Goal: Information Seeking & Learning: Learn about a topic

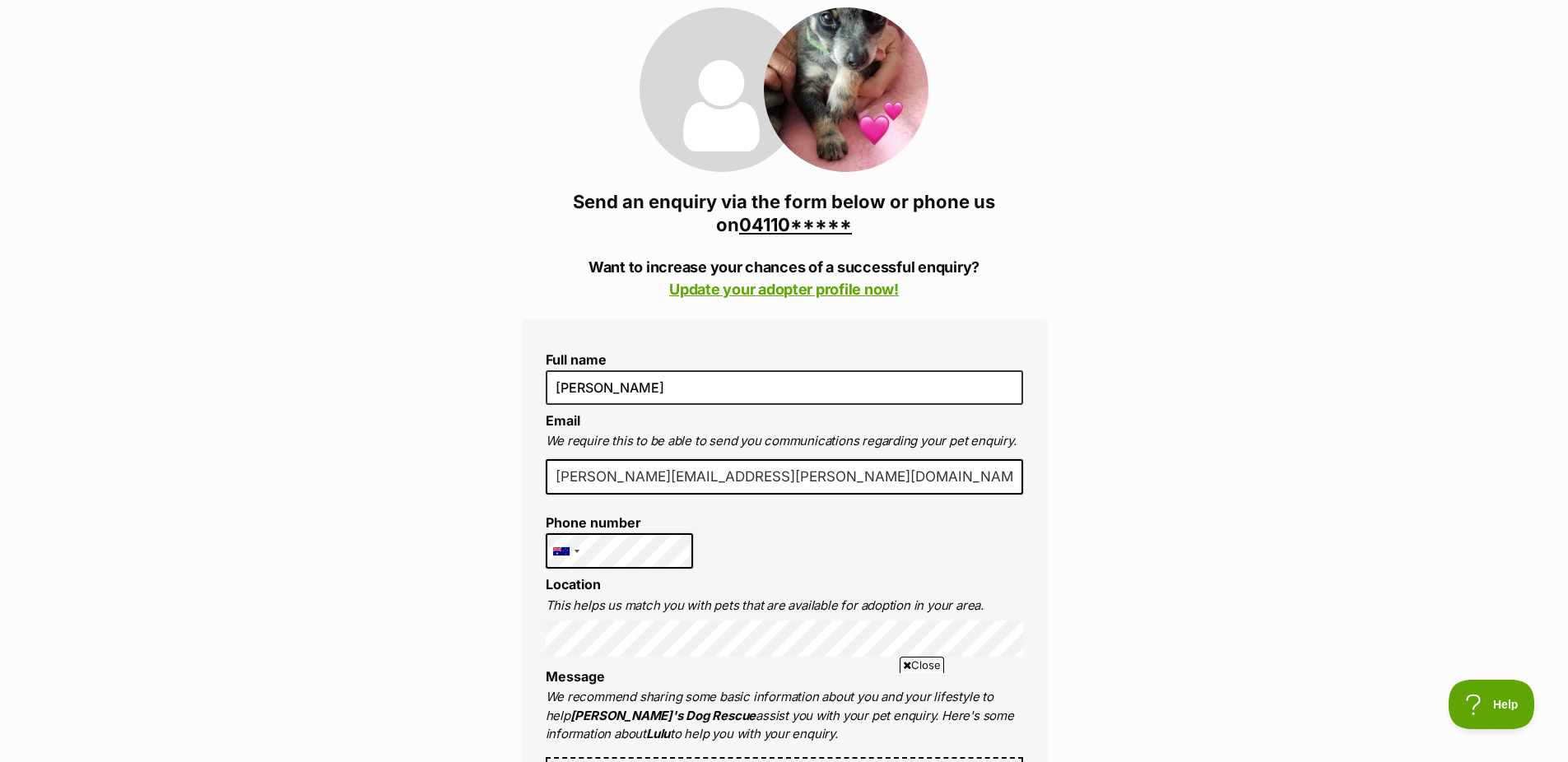
scroll to position [329, 0]
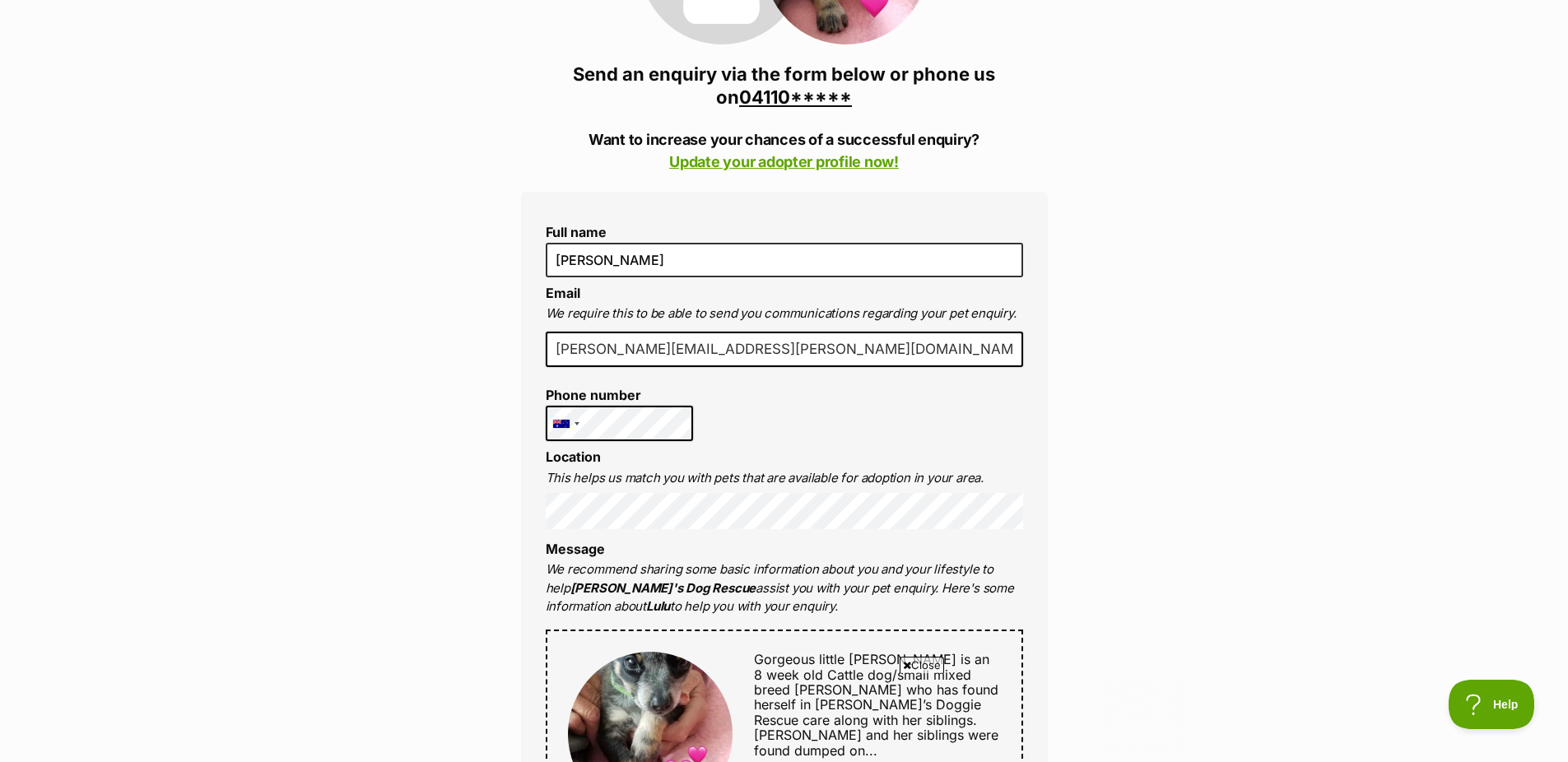
click at [787, 93] on link "04110*****" at bounding box center [795, 96] width 113 height 21
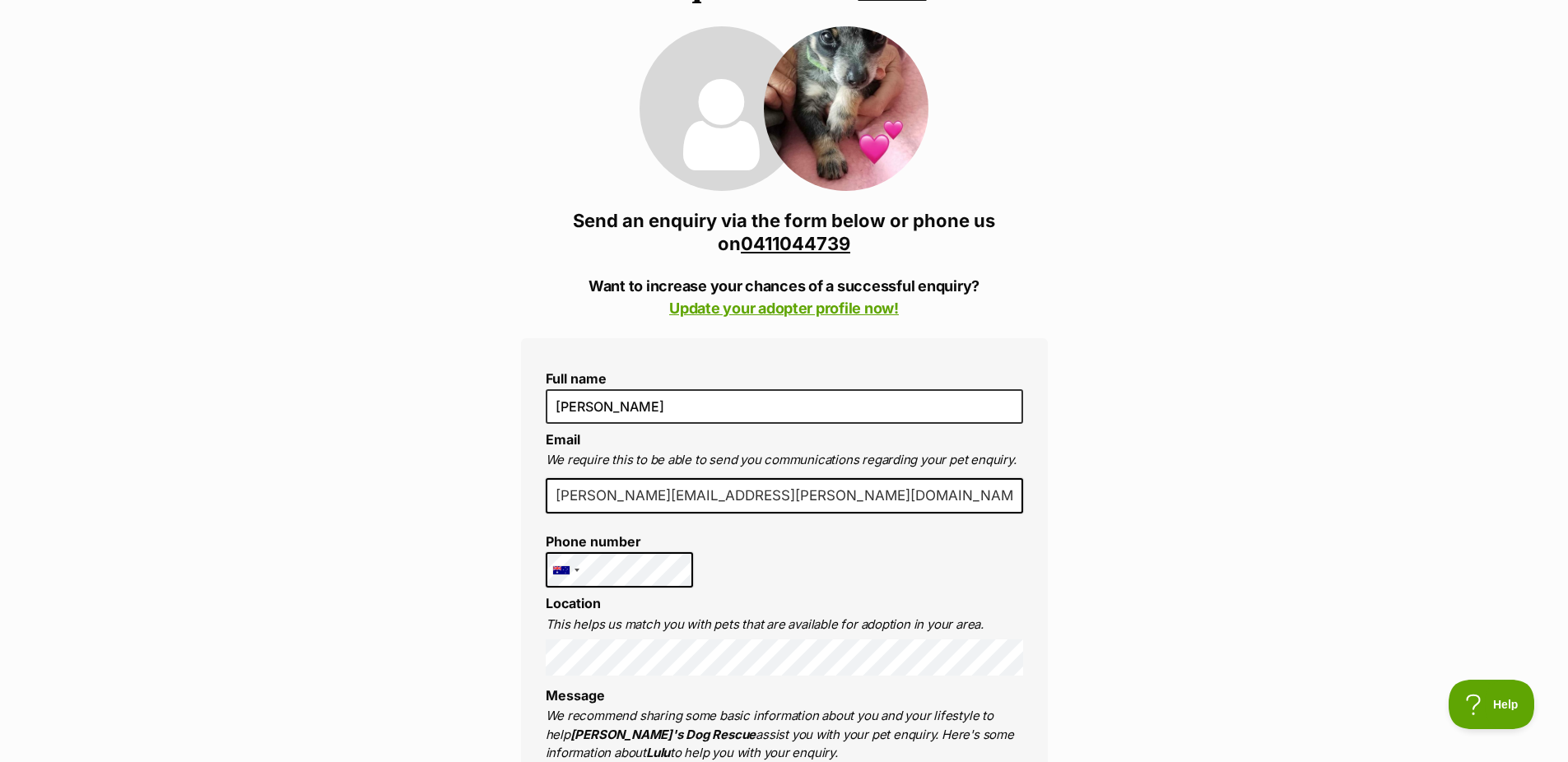
scroll to position [0, 0]
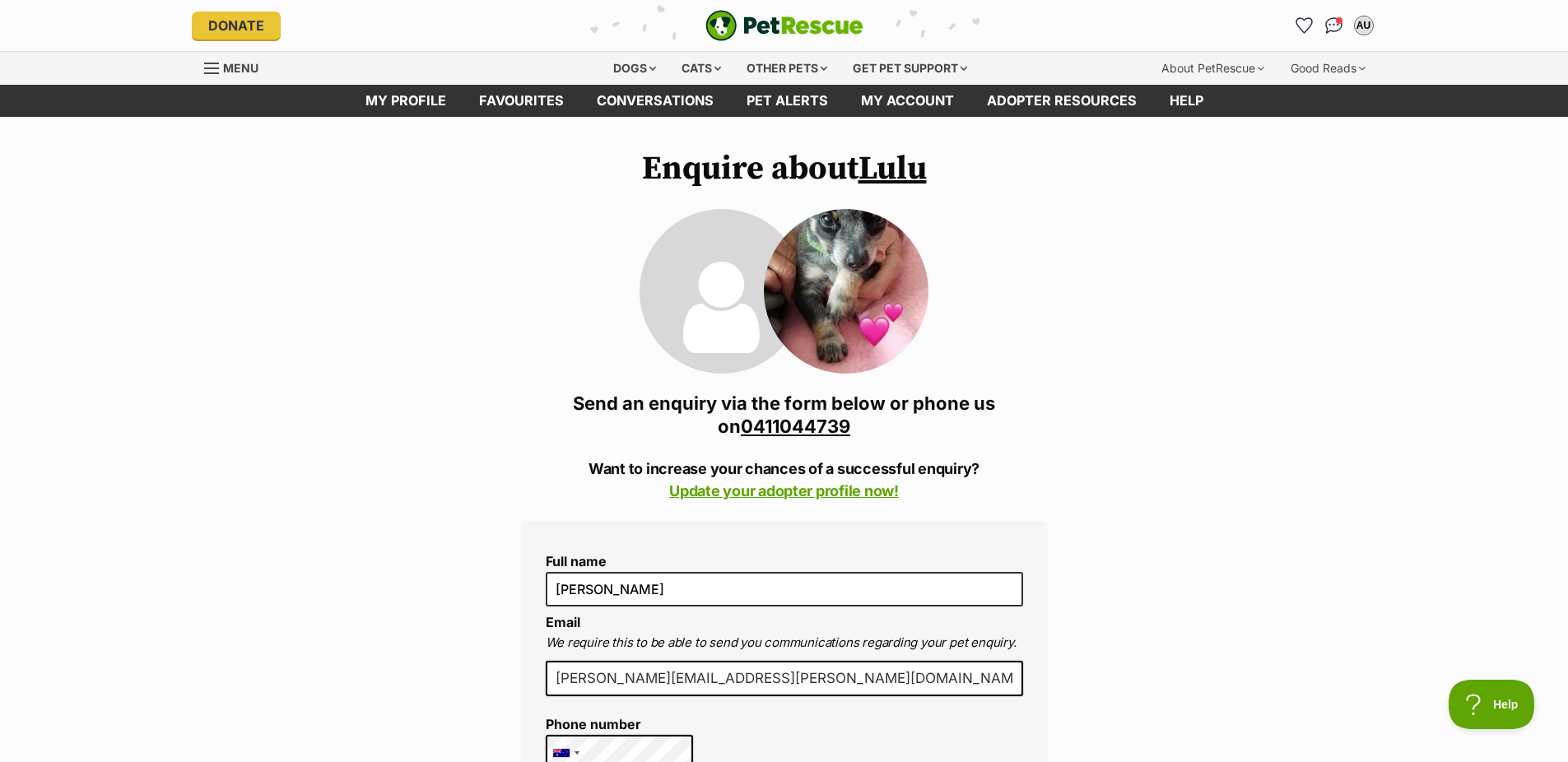
click at [892, 294] on img at bounding box center [846, 291] width 165 height 165
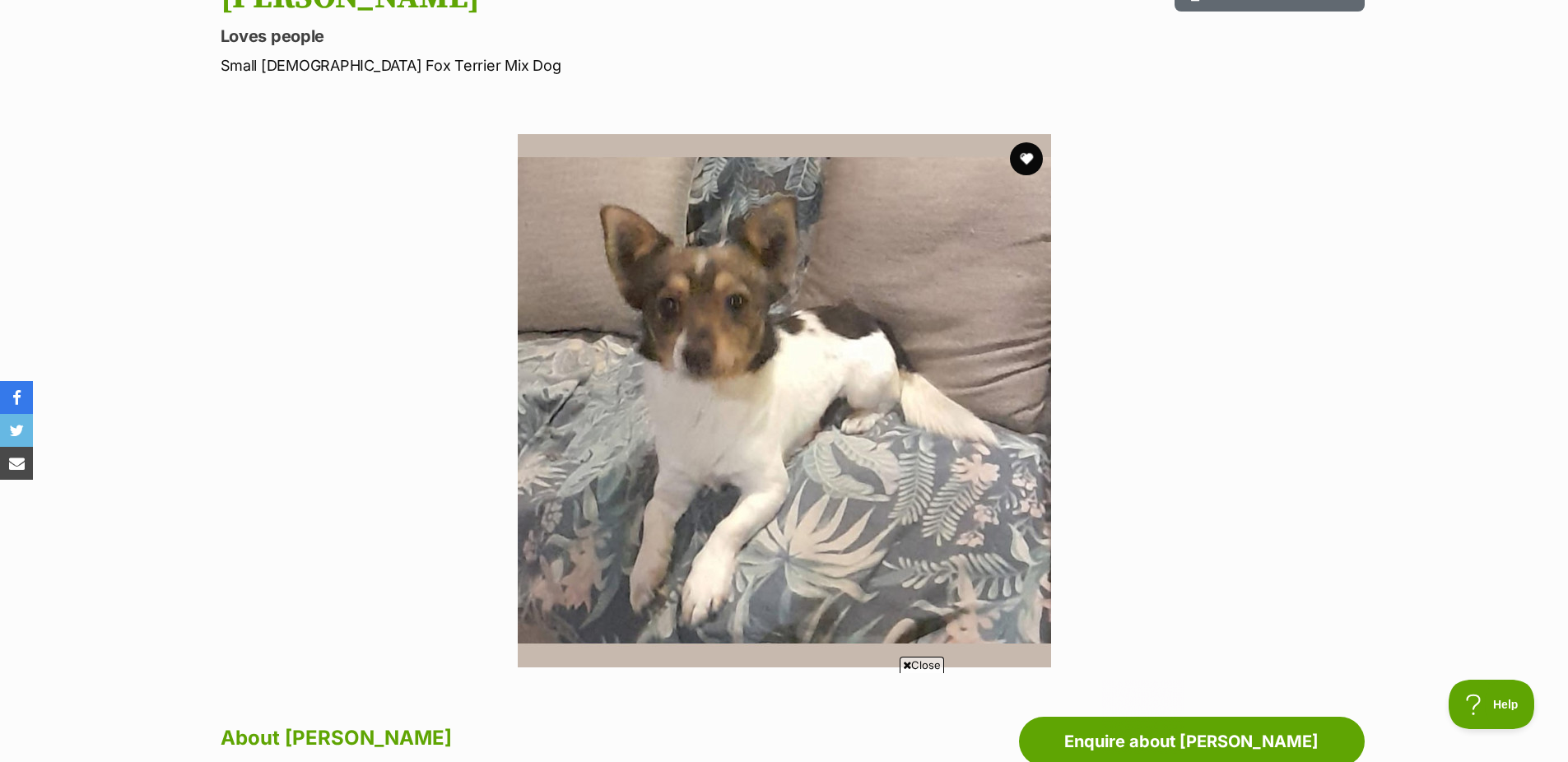
scroll to position [165, 0]
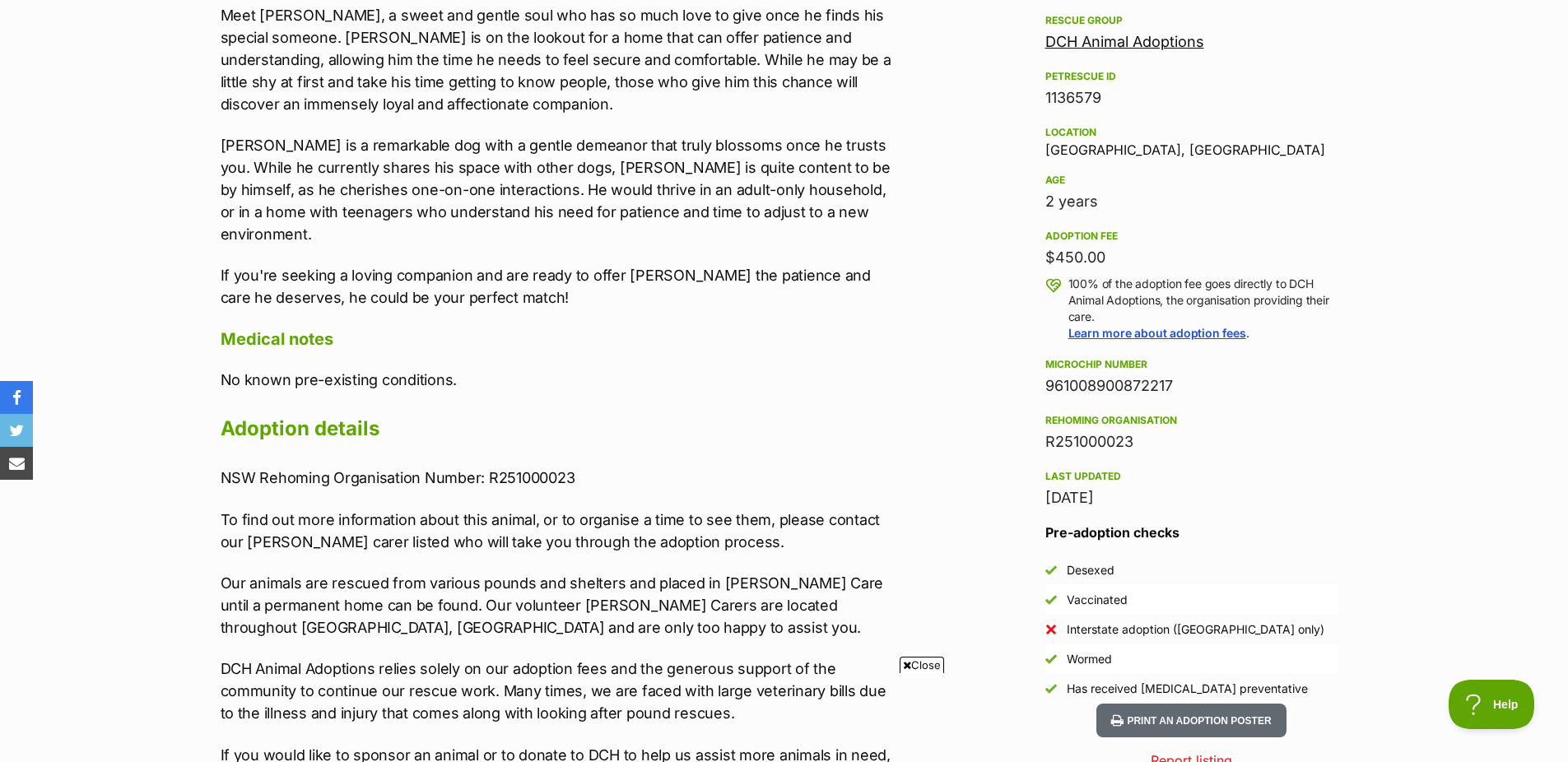
scroll to position [987, 0]
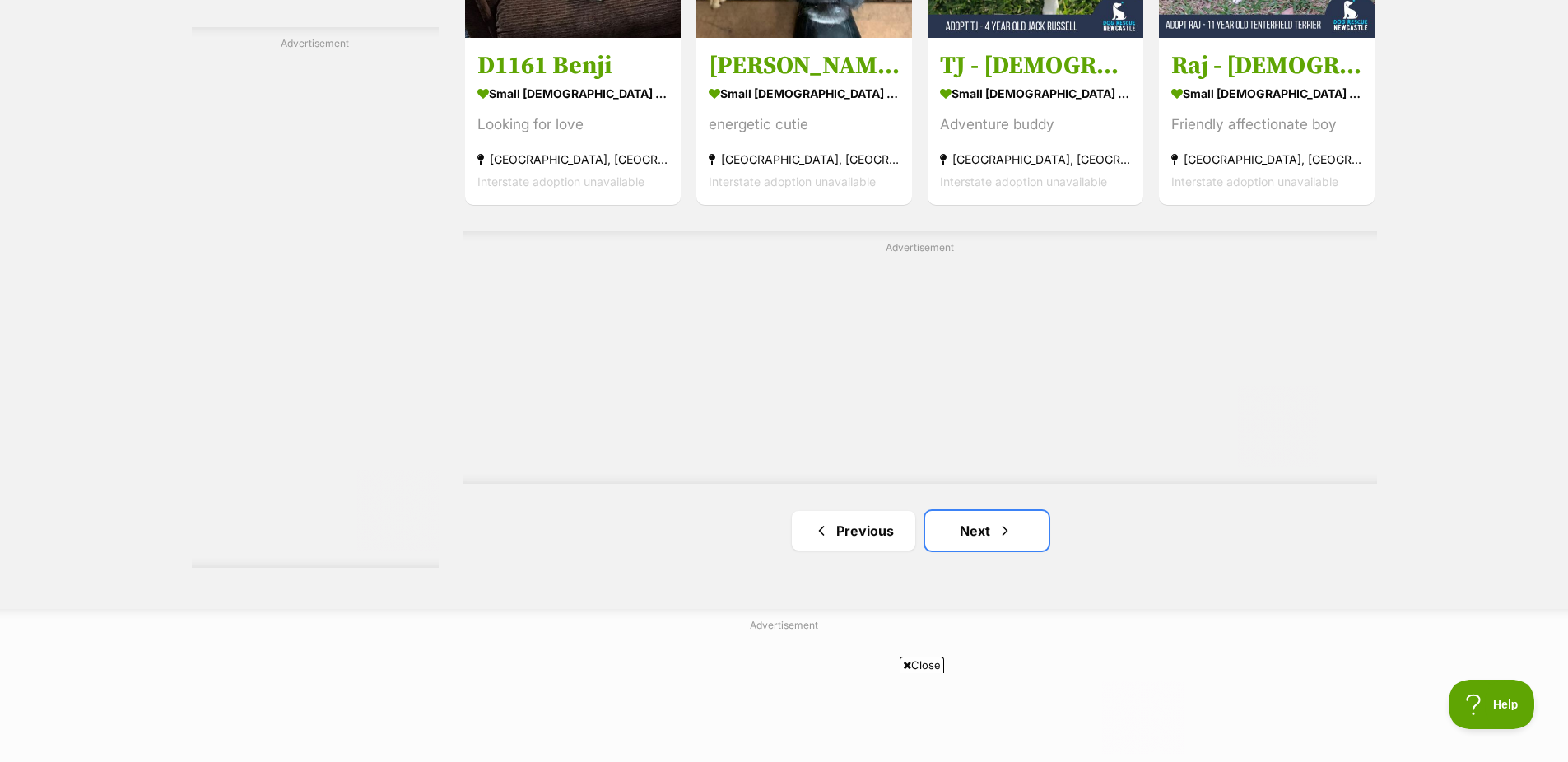
scroll to position [2879, 0]
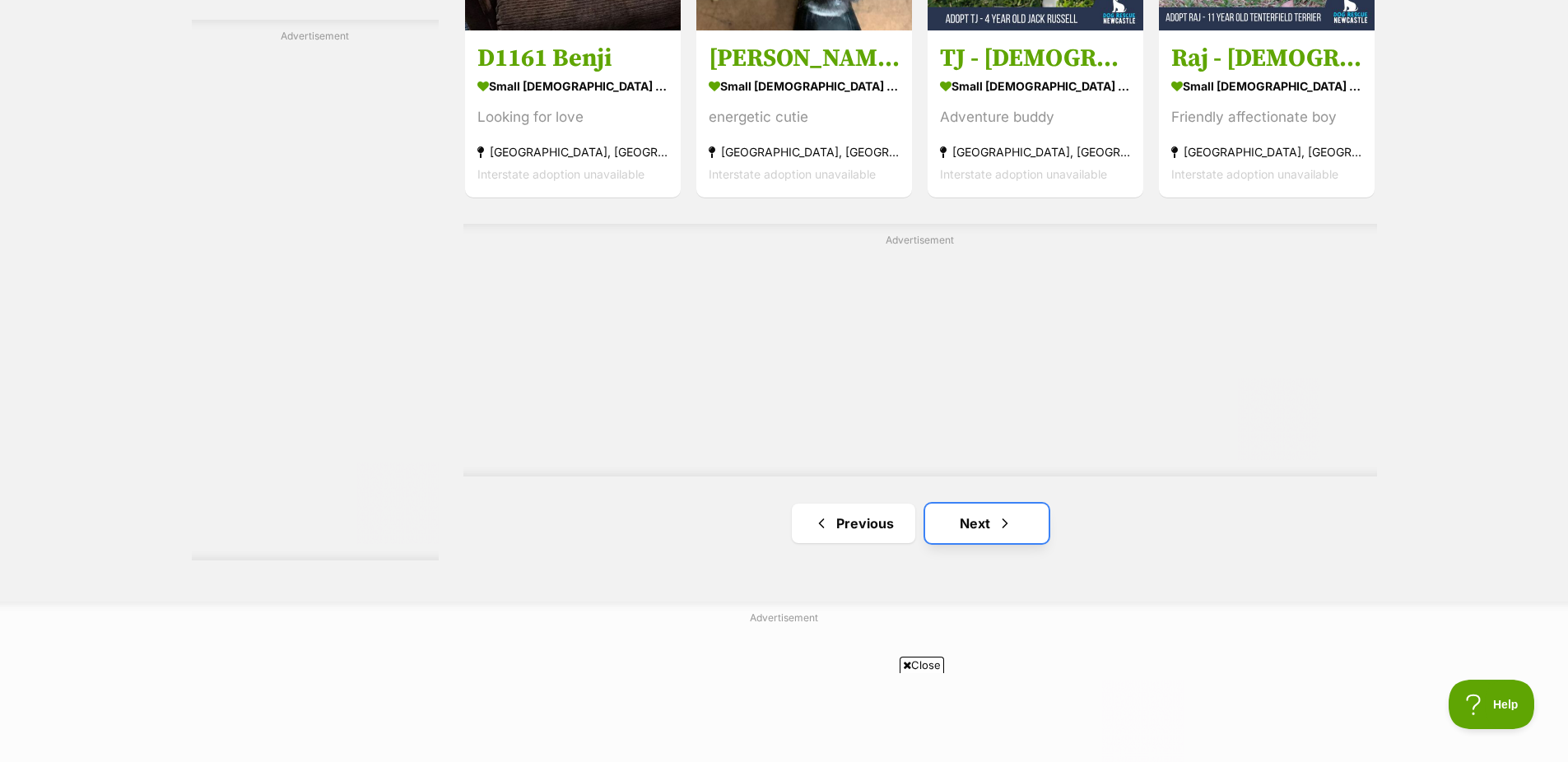
click at [979, 518] on link "Next" at bounding box center [987, 522] width 124 height 39
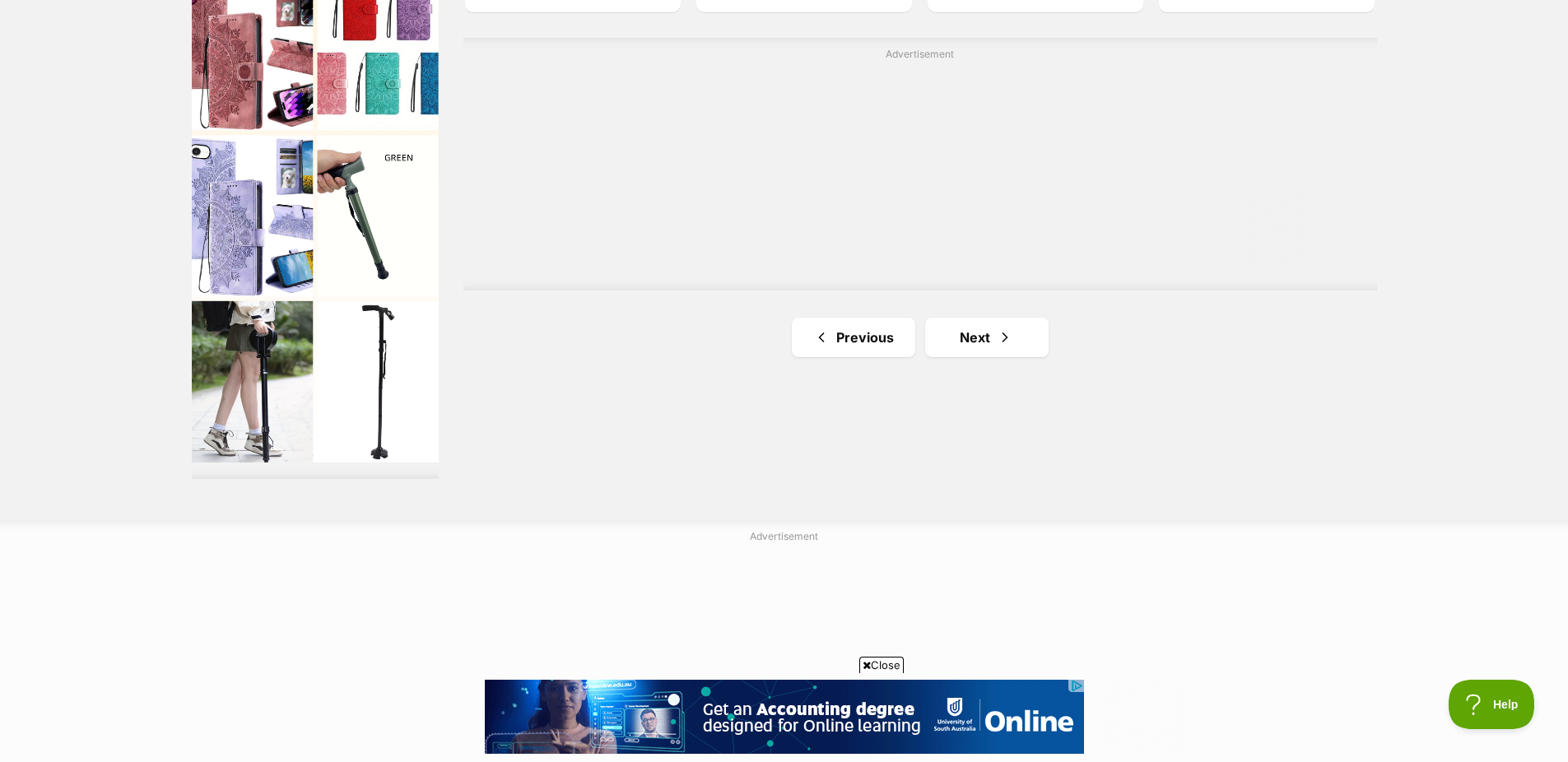
scroll to position [2961, 0]
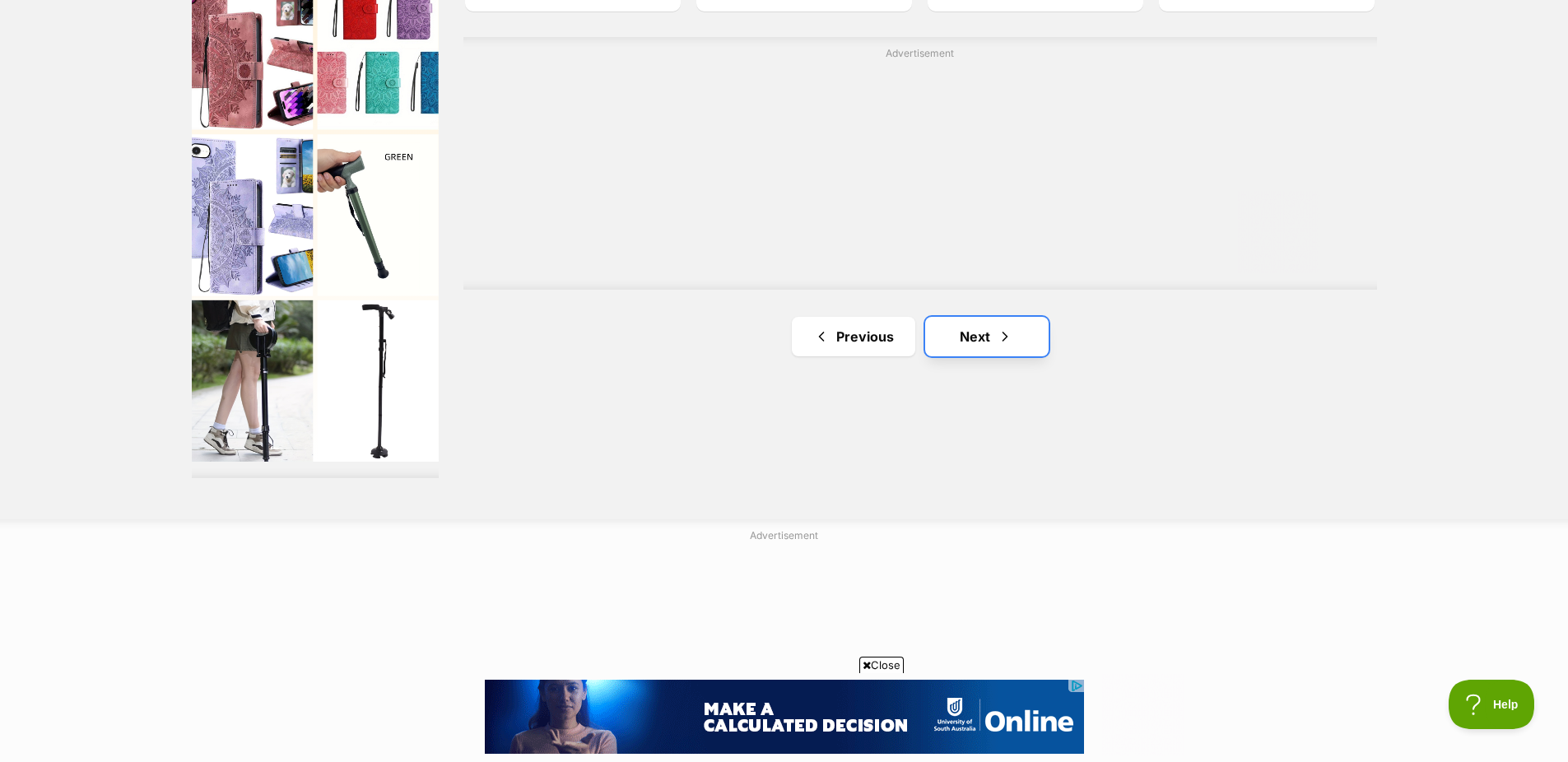
drag, startPoint x: 968, startPoint y: 329, endPoint x: 1024, endPoint y: 319, distance: 56.9
click at [968, 330] on link "Next" at bounding box center [987, 336] width 124 height 39
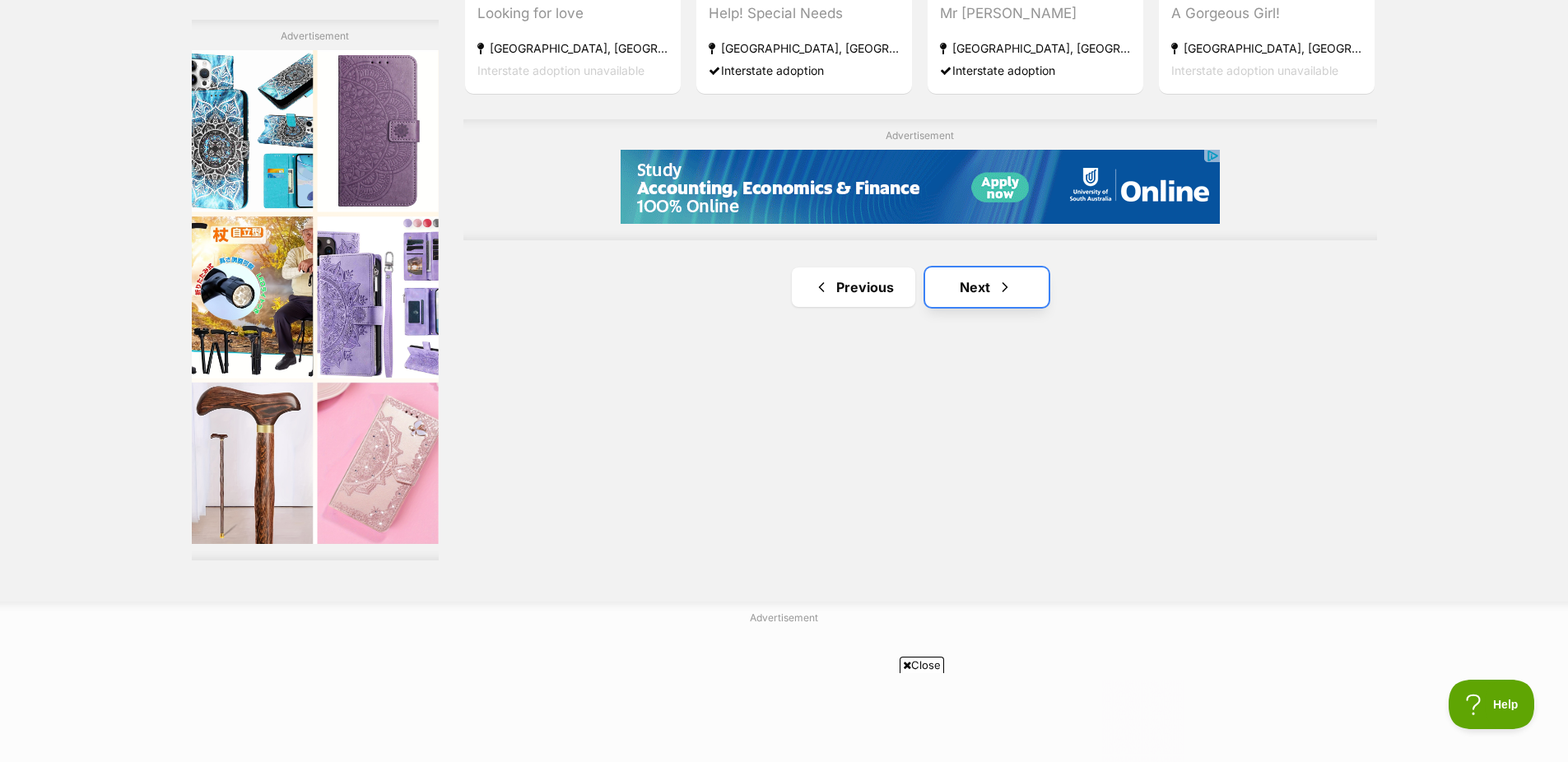
click at [993, 276] on link "Next" at bounding box center [987, 286] width 124 height 39
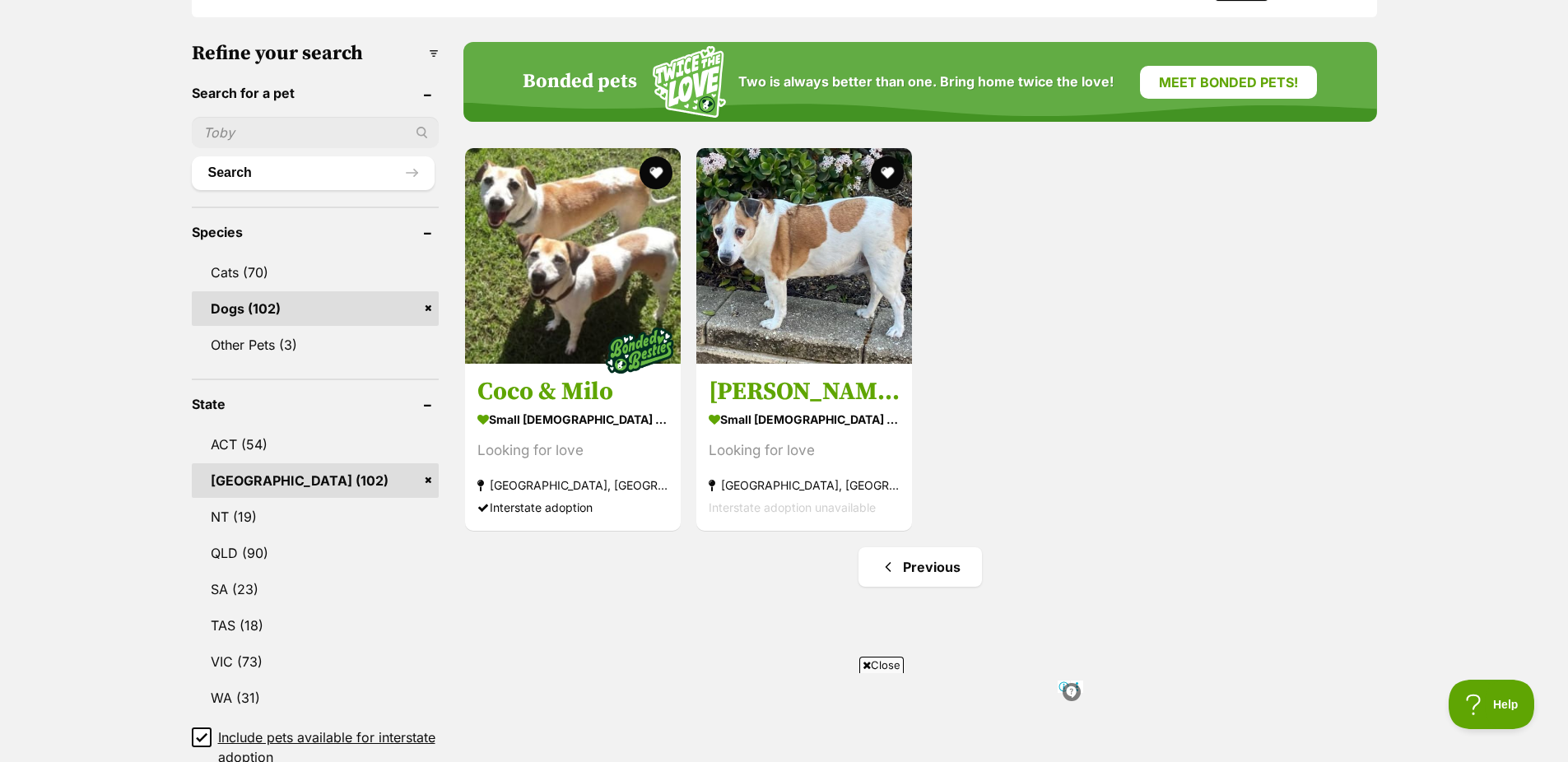
click at [292, 120] on input "text" at bounding box center [315, 133] width 247 height 31
click at [334, 126] on input "text" at bounding box center [315, 133] width 247 height 31
type input "fox terrier"
click at [191, 156] on button "Search" at bounding box center [312, 173] width 243 height 33
